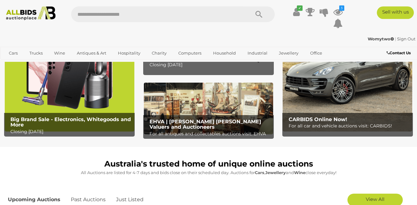
scroll to position [47, 0]
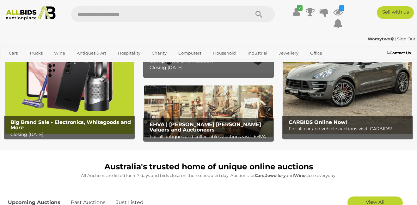
click at [355, 93] on img at bounding box center [348, 77] width 130 height 113
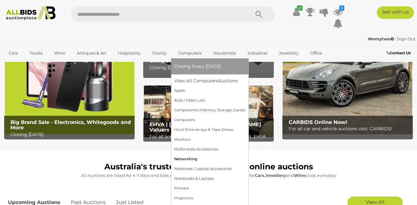
click at [180, 158] on link "Networking" at bounding box center [209, 160] width 71 height 10
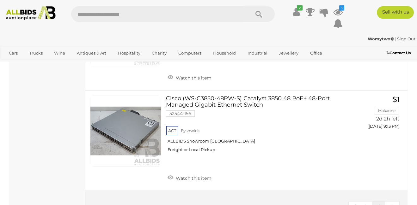
scroll to position [4559, 0]
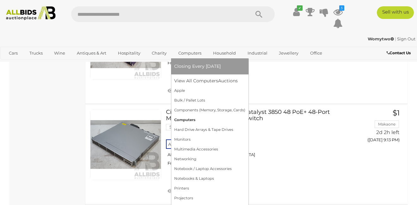
click at [184, 119] on link "Computers" at bounding box center [209, 120] width 71 height 10
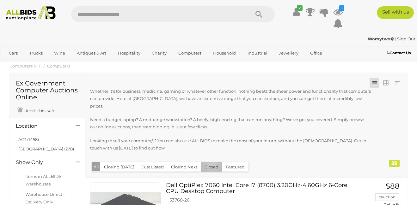
click at [209, 162] on button "Closed" at bounding box center [211, 167] width 21 height 10
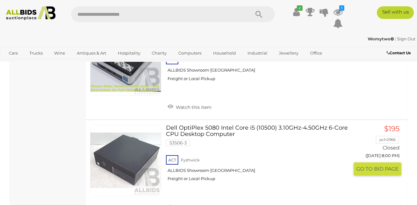
scroll to position [1069, 0]
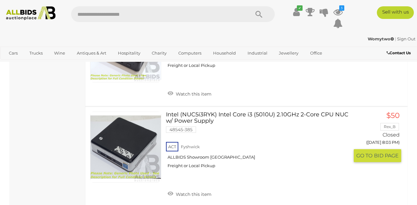
click at [260, 112] on link "Intel (NUC5i3RYK) Intel Core i3 (5010U) 2.10GHz 2-Core CPU NUC w/ Power Supply …" at bounding box center [260, 143] width 178 height 62
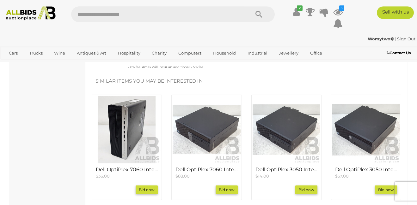
scroll to position [223, 0]
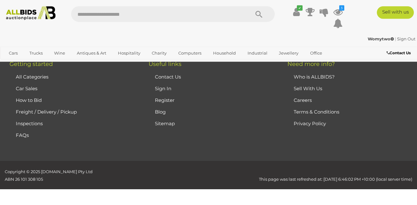
scroll to position [2509, 0]
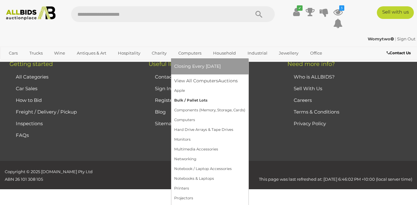
click at [182, 99] on link "Bulk / Pallet Lots" at bounding box center [209, 101] width 71 height 10
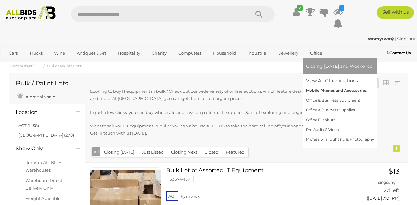
click at [309, 89] on link "Mobile Phones and Accessories" at bounding box center [340, 91] width 68 height 10
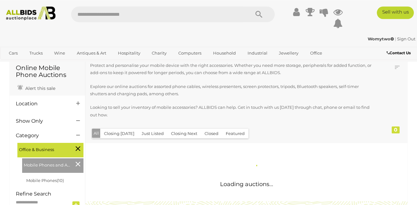
scroll to position [22, 0]
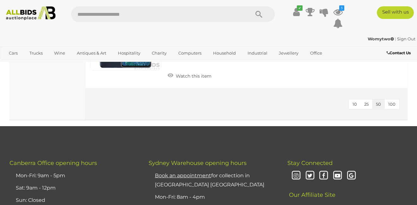
scroll to position [1069, 0]
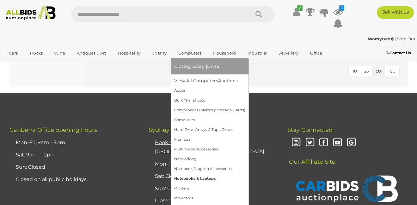
click at [189, 175] on link "Notebooks & Laptops" at bounding box center [209, 179] width 71 height 10
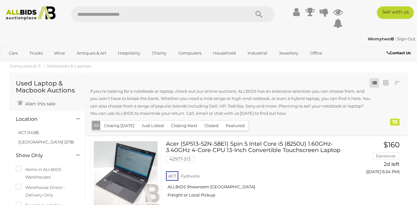
click at [213, 126] on button "Closed" at bounding box center [211, 126] width 21 height 10
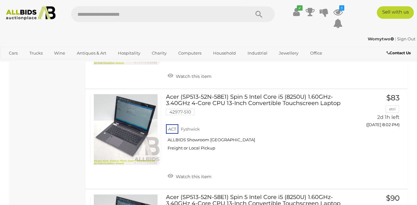
scroll to position [1243, 0]
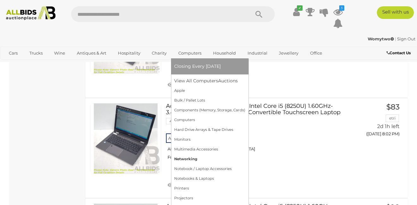
click at [182, 159] on link "Networking" at bounding box center [209, 160] width 71 height 10
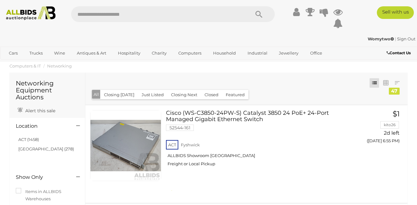
click at [209, 83] on div "Closing First Closing Last Lowest Bid Highest Bid Item Name A-Z Item Name Z-A A…" at bounding box center [246, 89] width 322 height 32
click at [206, 95] on button "Closed" at bounding box center [211, 95] width 21 height 10
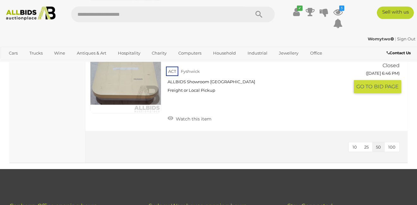
scroll to position [1331, 0]
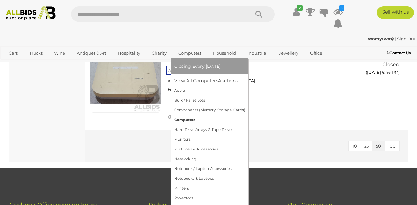
click at [184, 121] on link "Computers" at bounding box center [209, 120] width 71 height 10
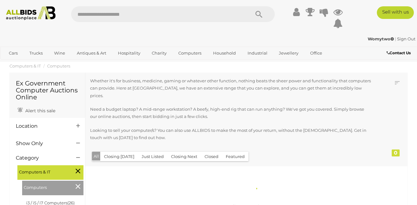
scroll to position [22, 0]
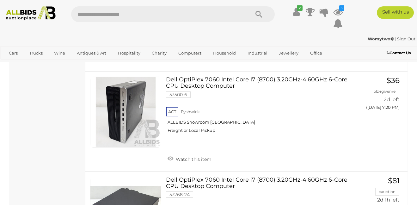
scroll to position [807, 0]
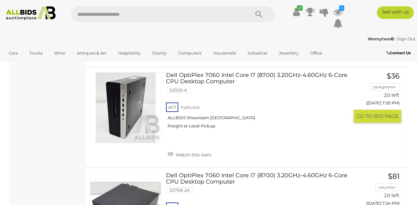
click at [227, 72] on link "Dell OptiPlex 7060 Intel Core I7 (8700) 3.20GHz-4.60GHz 6-Core CPU Desktop Comp…" at bounding box center [260, 103] width 178 height 62
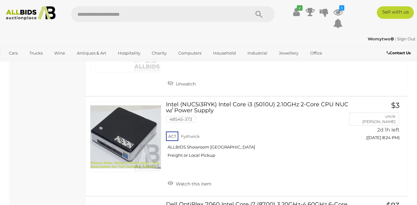
scroll to position [2361, 0]
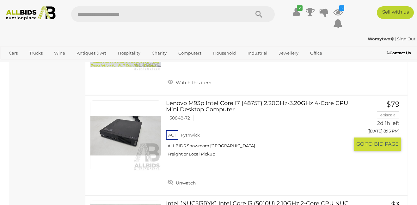
click at [212, 101] on link "Lenovo M93p Intel Core I7 (4875T) 2.20GHz-3.20GHz 4-Core CPU Mini Desktop Compu…" at bounding box center [260, 132] width 178 height 62
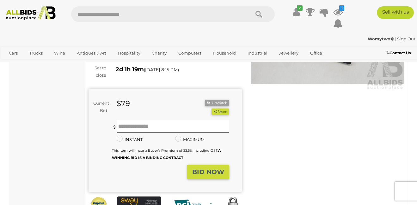
scroll to position [65, 0]
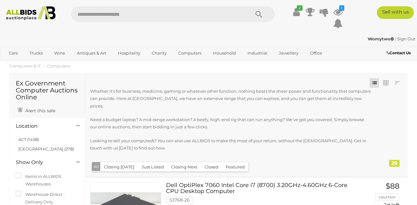
scroll to position [2417, 0]
